Goal: Information Seeking & Learning: Check status

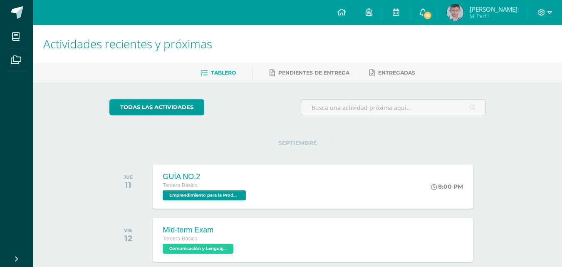
click at [428, 16] on span "6" at bounding box center [427, 15] width 9 height 9
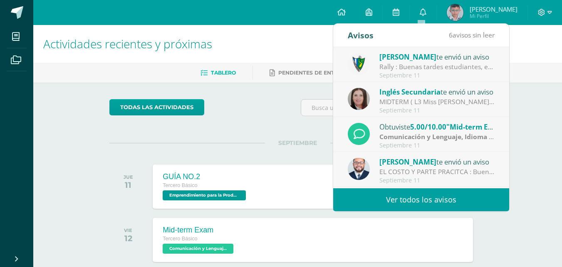
click at [453, 166] on div "Giovanni te envió un aviso" at bounding box center [437, 161] width 116 height 11
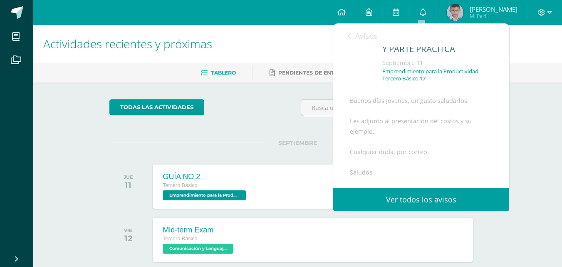
scroll to position [165, 0]
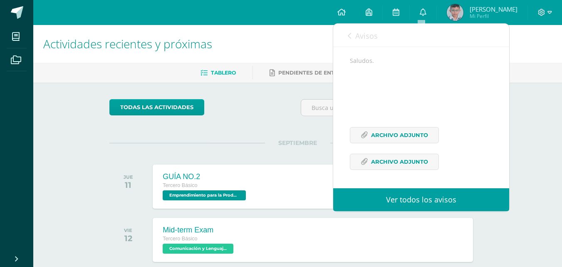
click at [359, 31] on span "Avisos" at bounding box center [366, 36] width 22 height 10
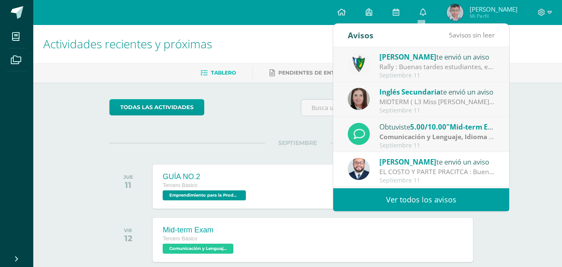
click at [437, 66] on div "Rally : Buenas tardes estudiantes, es un gusto saludarlos. Por este medio se in…" at bounding box center [437, 67] width 116 height 10
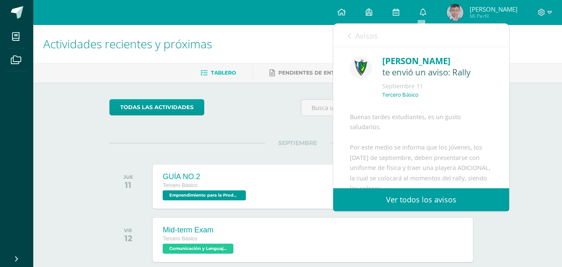
scroll to position [0, 0]
click at [364, 41] on link "Avisos" at bounding box center [363, 36] width 30 height 24
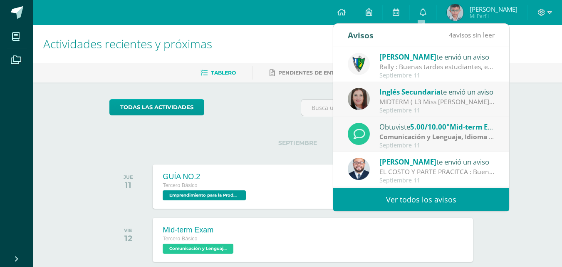
click at [400, 136] on strong "Comunicación y Lenguaje, Idioma Extranjero Inglés" at bounding box center [461, 136] width 164 height 9
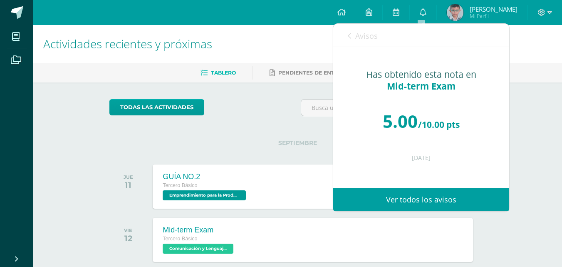
click at [369, 35] on span "Avisos" at bounding box center [366, 36] width 22 height 10
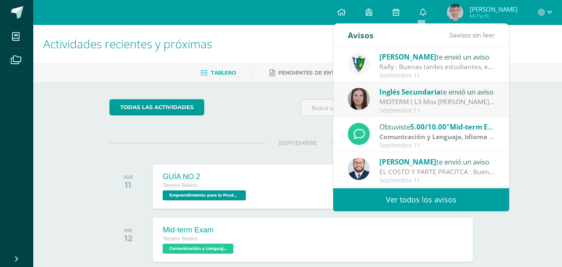
click at [419, 96] on span "Inglés Secundaria" at bounding box center [409, 92] width 61 height 10
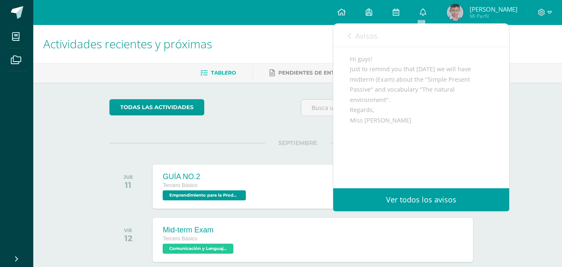
scroll to position [55, 0]
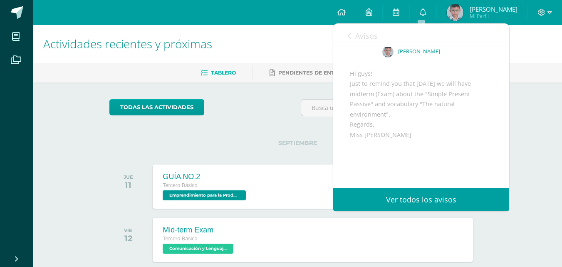
click at [352, 36] on link "Avisos" at bounding box center [363, 36] width 30 height 24
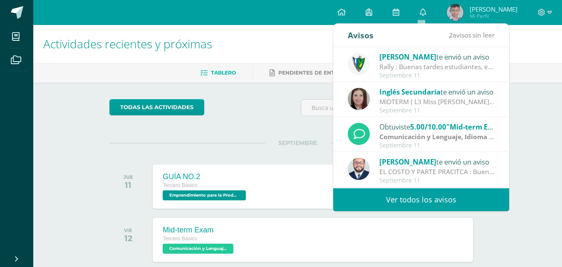
click at [467, 126] on span ""Mid-term Exam"" at bounding box center [475, 127] width 59 height 10
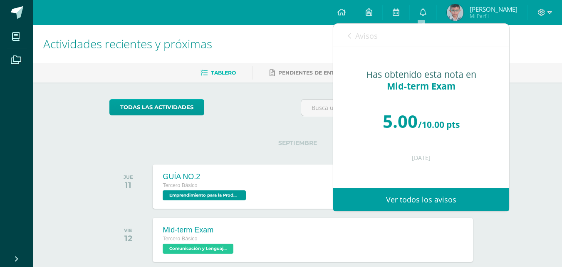
scroll to position [0, 0]
drag, startPoint x: 399, startPoint y: 81, endPoint x: 428, endPoint y: 83, distance: 29.2
click at [428, 83] on div "Has obtenido esta nota en Mid-term Exam" at bounding box center [421, 80] width 143 height 23
click at [439, 84] on span "Mid-term Exam" at bounding box center [421, 86] width 69 height 12
drag, startPoint x: 390, startPoint y: 86, endPoint x: 464, endPoint y: 85, distance: 74.1
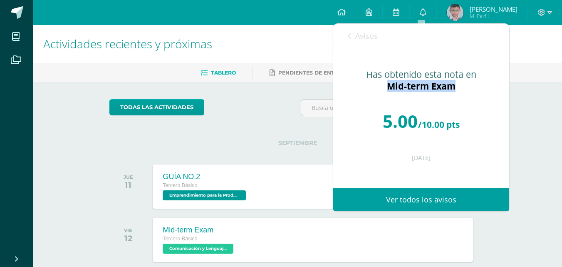
click at [464, 85] on div "Has obtenido esta nota en Mid-term Exam" at bounding box center [421, 80] width 143 height 23
copy span "Mid-term Exam"
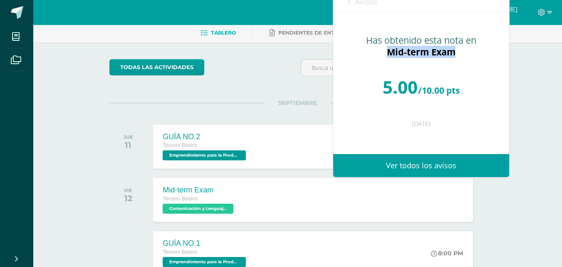
scroll to position [42, 0]
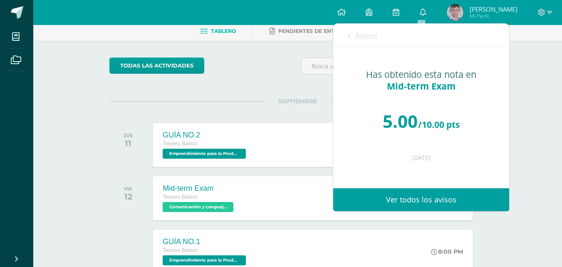
click at [361, 34] on span "Avisos" at bounding box center [366, 36] width 22 height 10
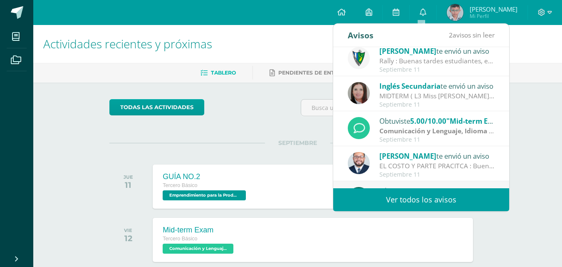
scroll to position [0, 0]
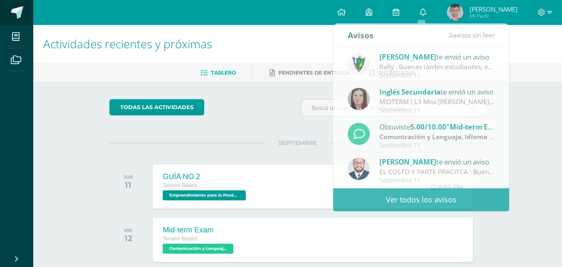
click at [25, 12] on link at bounding box center [16, 12] width 33 height 25
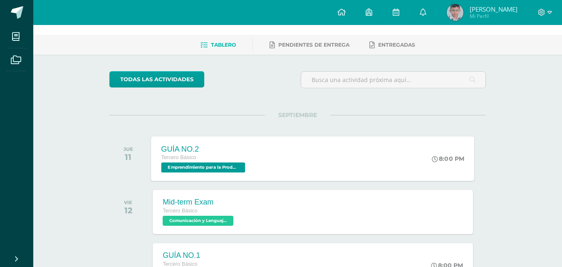
scroll to position [42, 0]
